Goal: Task Accomplishment & Management: Manage account settings

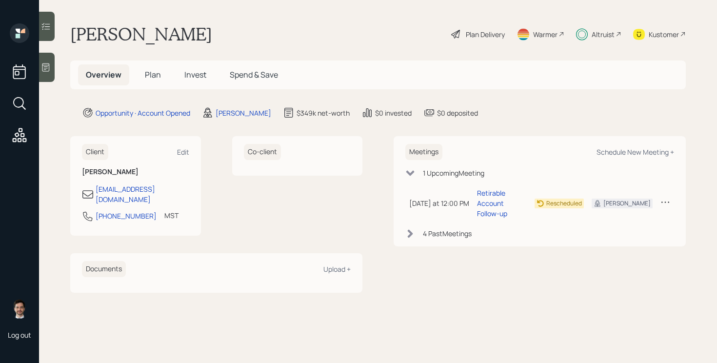
click at [196, 76] on span "Invest" at bounding box center [195, 74] width 22 height 11
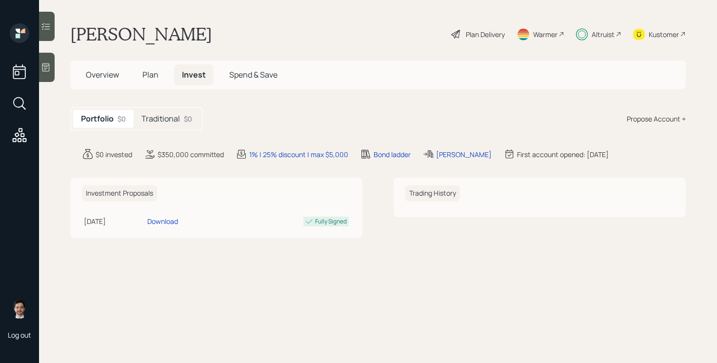
click at [152, 115] on h5 "Traditional" at bounding box center [161, 118] width 39 height 9
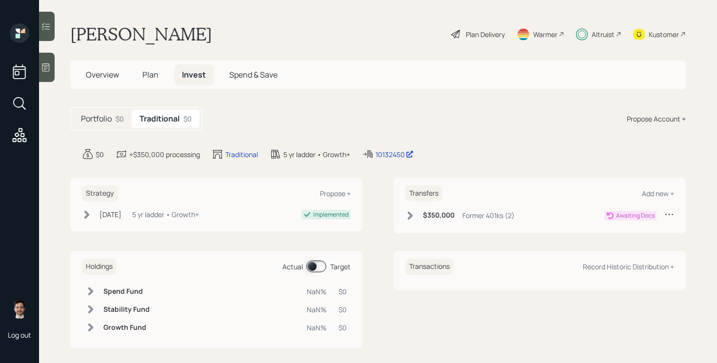
click at [411, 213] on icon at bounding box center [411, 216] width 10 height 10
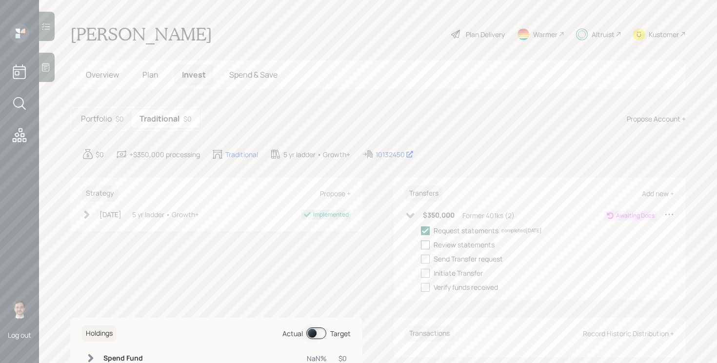
click at [425, 248] on div at bounding box center [425, 245] width 9 height 9
click at [421, 245] on input "checkbox" at bounding box center [421, 244] width 0 height 0
checkbox input "true"
click at [425, 269] on div at bounding box center [425, 273] width 9 height 9
click at [421, 273] on input "checkbox" at bounding box center [421, 273] width 0 height 0
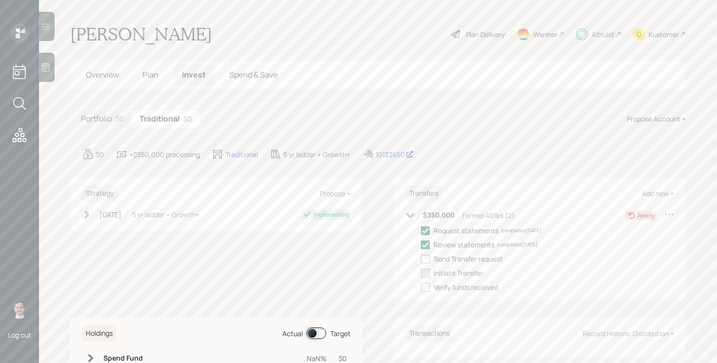
checkbox input "true"
click at [426, 258] on div at bounding box center [425, 259] width 9 height 9
click at [421, 259] on input "checkbox" at bounding box center [421, 259] width 0 height 0
checkbox input "true"
click at [409, 217] on icon at bounding box center [411, 216] width 10 height 10
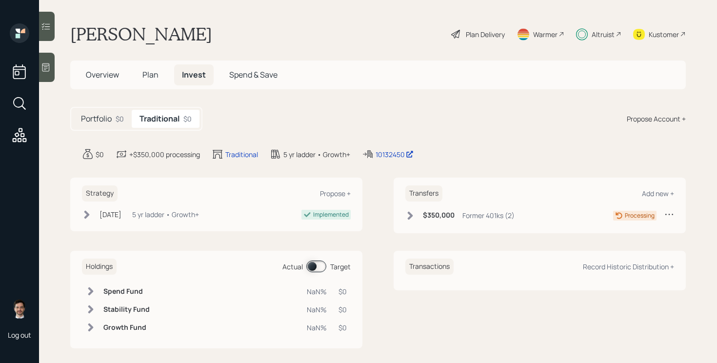
click at [416, 213] on div "$350,000 Former 401ks (2)" at bounding box center [460, 215] width 109 height 12
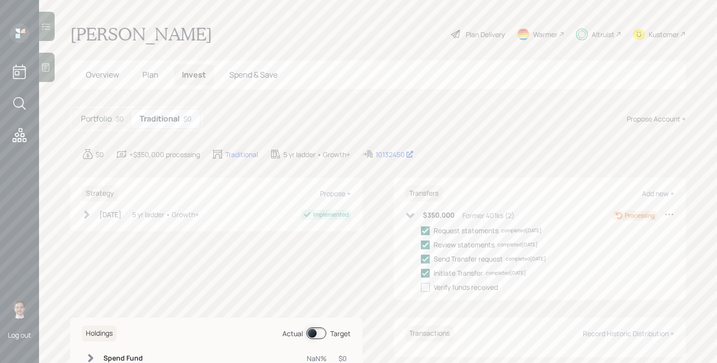
click at [410, 215] on icon at bounding box center [410, 215] width 8 height 5
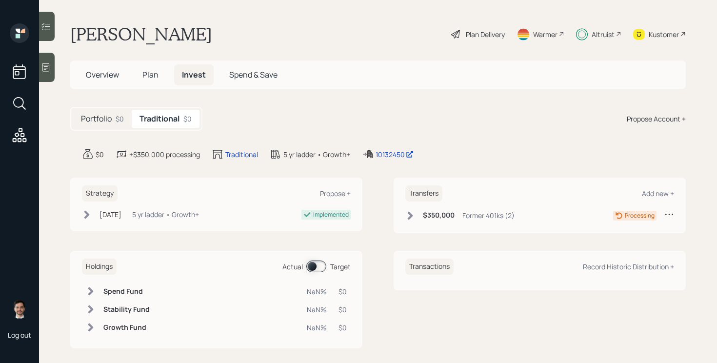
click at [670, 216] on icon at bounding box center [670, 214] width 10 height 10
click at [630, 233] on div "Edit transfer" at bounding box center [639, 232] width 70 height 9
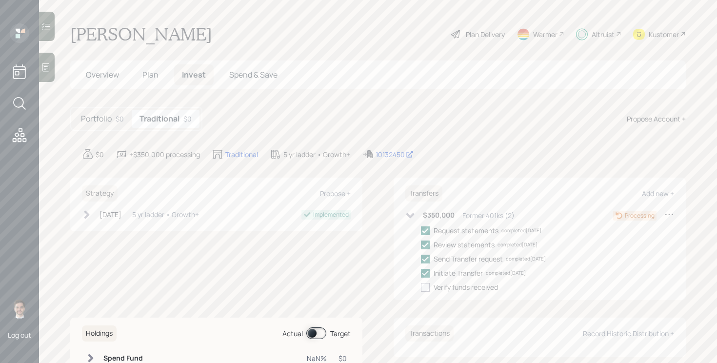
select select "90752be5-de9d-42ea-b851-520fb239629f"
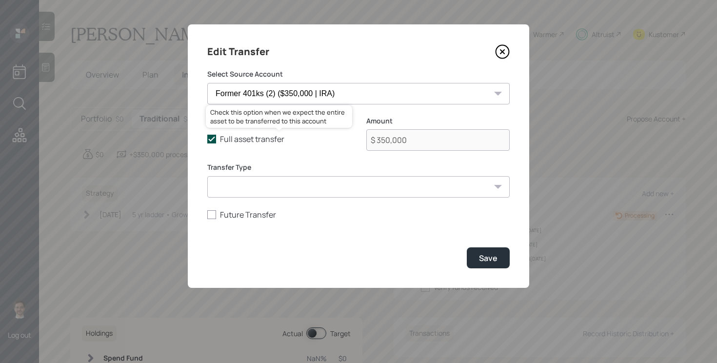
click at [214, 141] on icon at bounding box center [211, 139] width 9 height 9
click at [207, 140] on input "Full asset transfer" at bounding box center [207, 139] width 0 height 0
checkbox input "false"
click at [450, 135] on input "$ 350,000" at bounding box center [437, 139] width 143 height 21
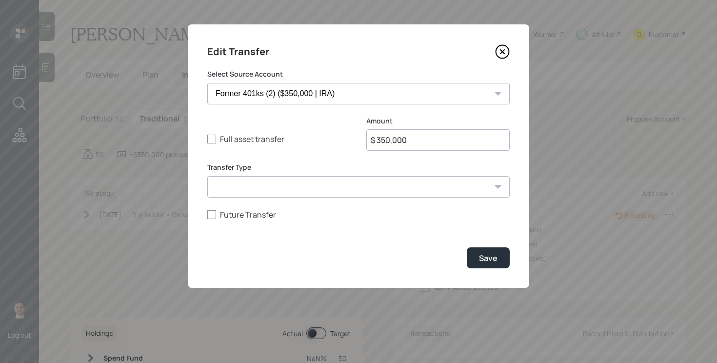
click at [450, 135] on input "$ 350,000" at bounding box center [437, 139] width 143 height 21
type input "$ 275,000"
click at [492, 260] on div "Save" at bounding box center [488, 258] width 19 height 11
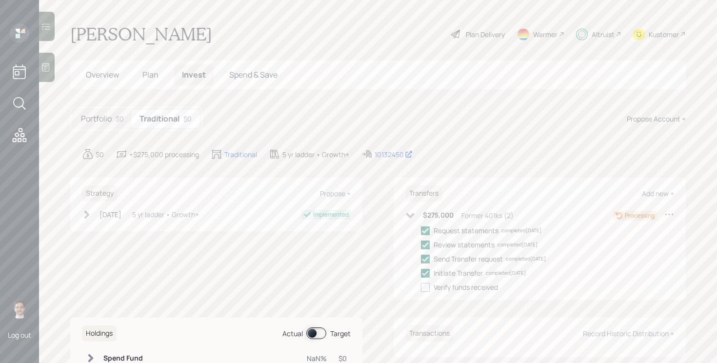
click at [520, 150] on div "$0 +$275,000 processing Traditional 5 yr ladder • Growth+ 10132450" at bounding box center [384, 154] width 604 height 12
